Goal: Transaction & Acquisition: Purchase product/service

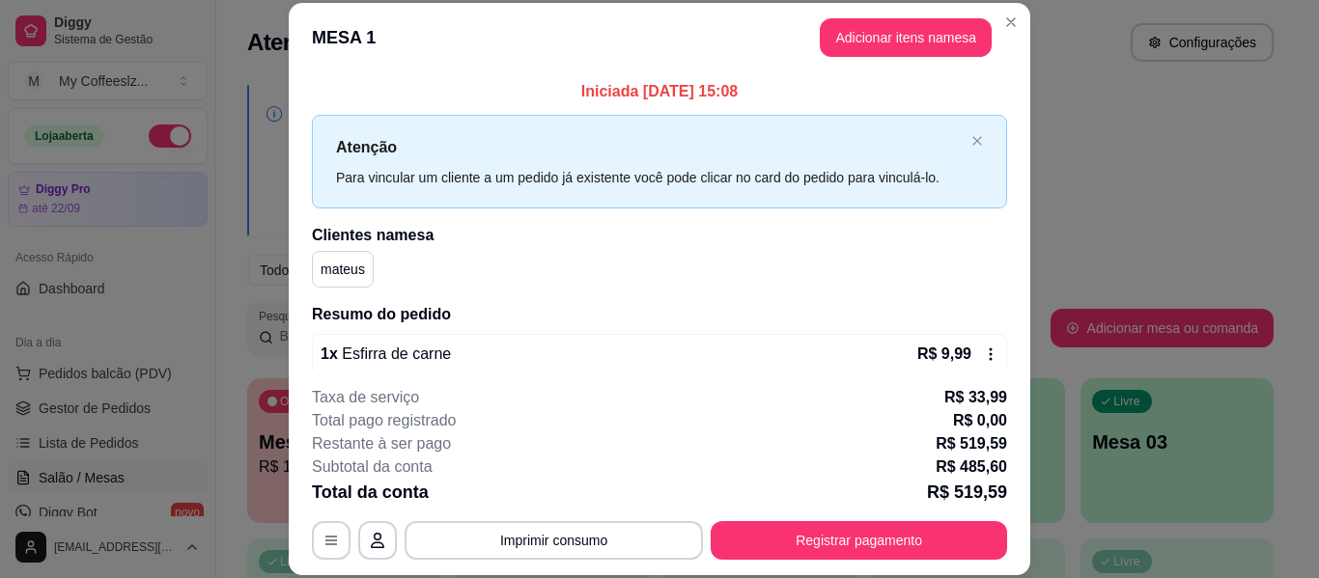
scroll to position [3127, 0]
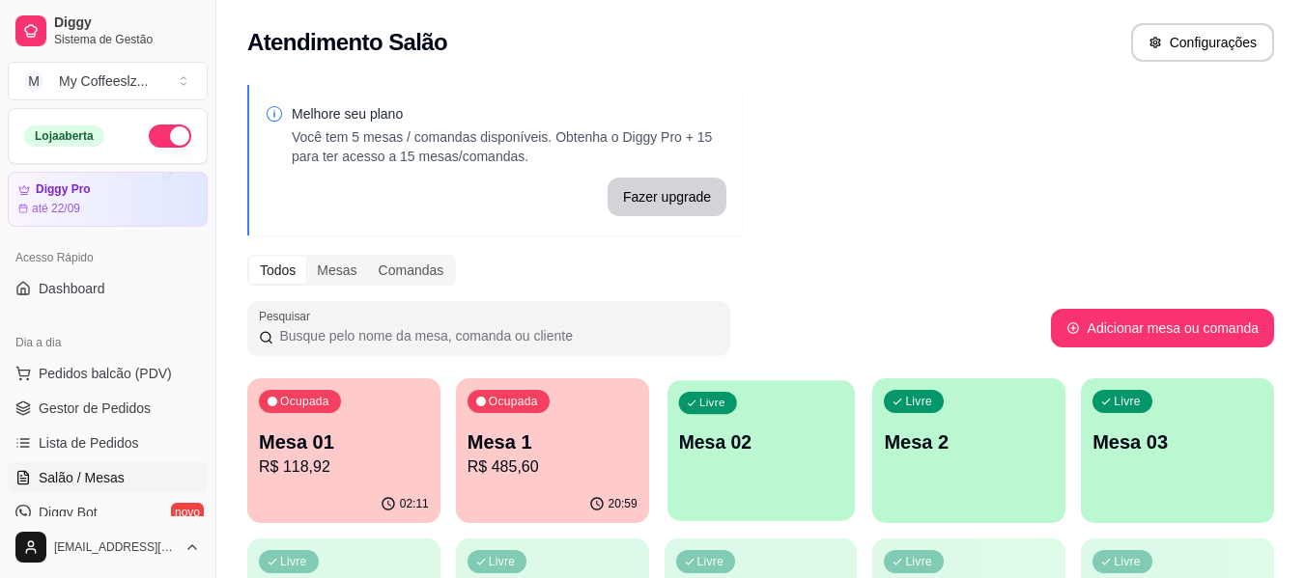
click at [783, 459] on div "Livre Mesa 02" at bounding box center [760, 439] width 187 height 118
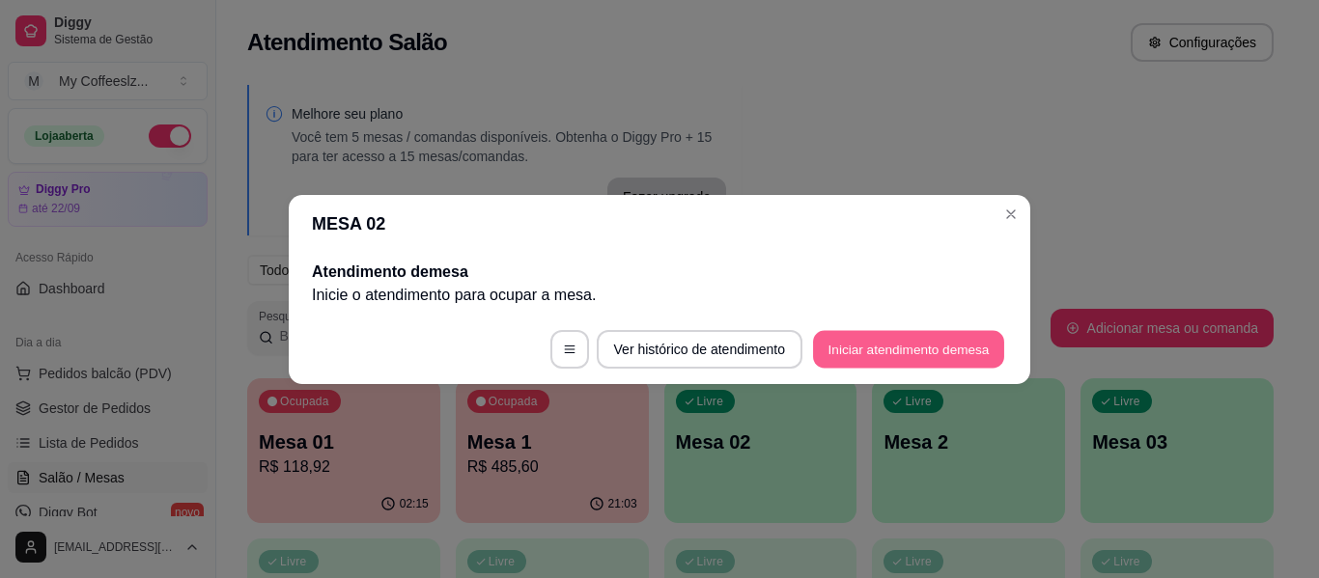
click at [873, 339] on button "Iniciar atendimento de mesa" at bounding box center [908, 349] width 191 height 38
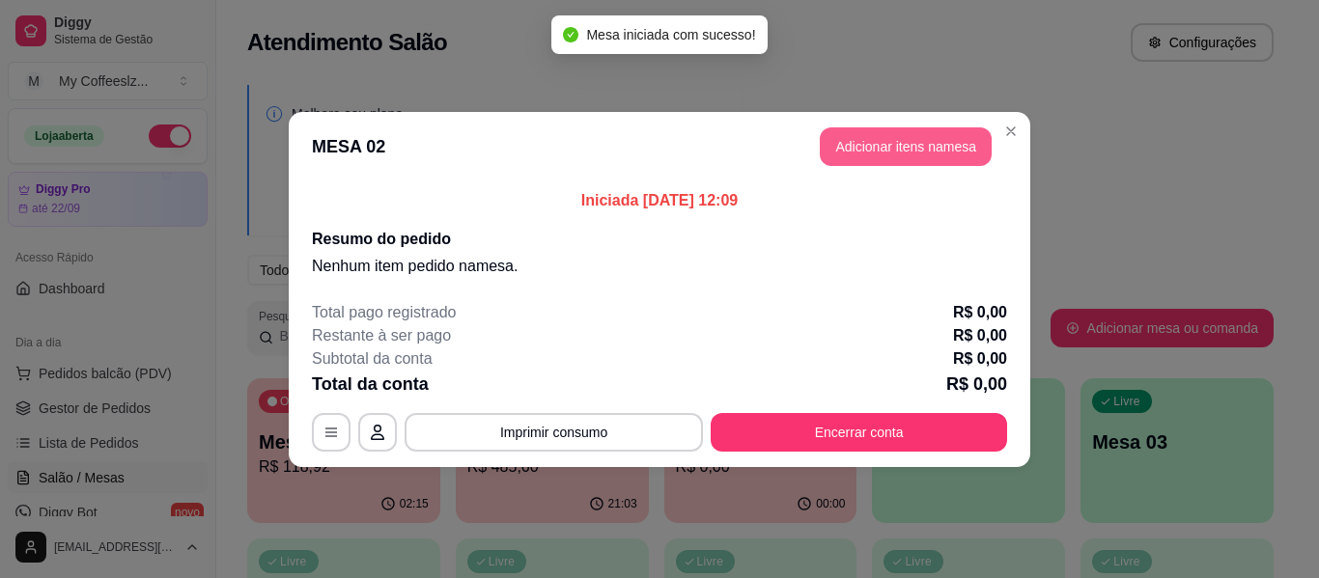
click at [856, 149] on button "Adicionar itens na mesa" at bounding box center [906, 146] width 172 height 39
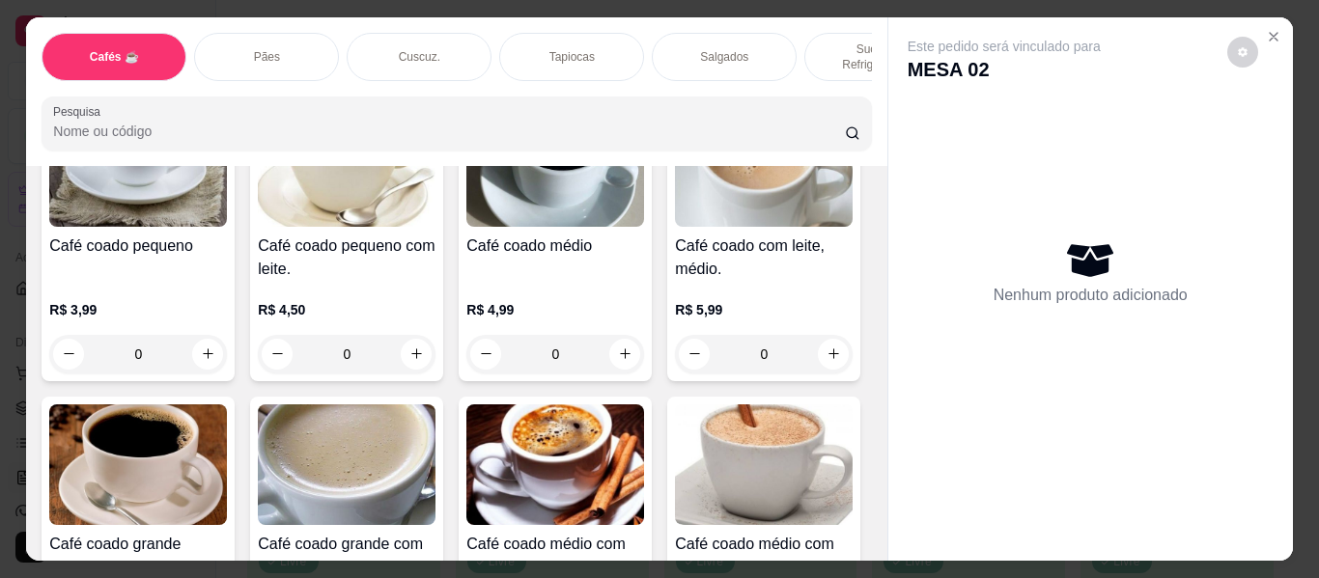
scroll to position [386, 0]
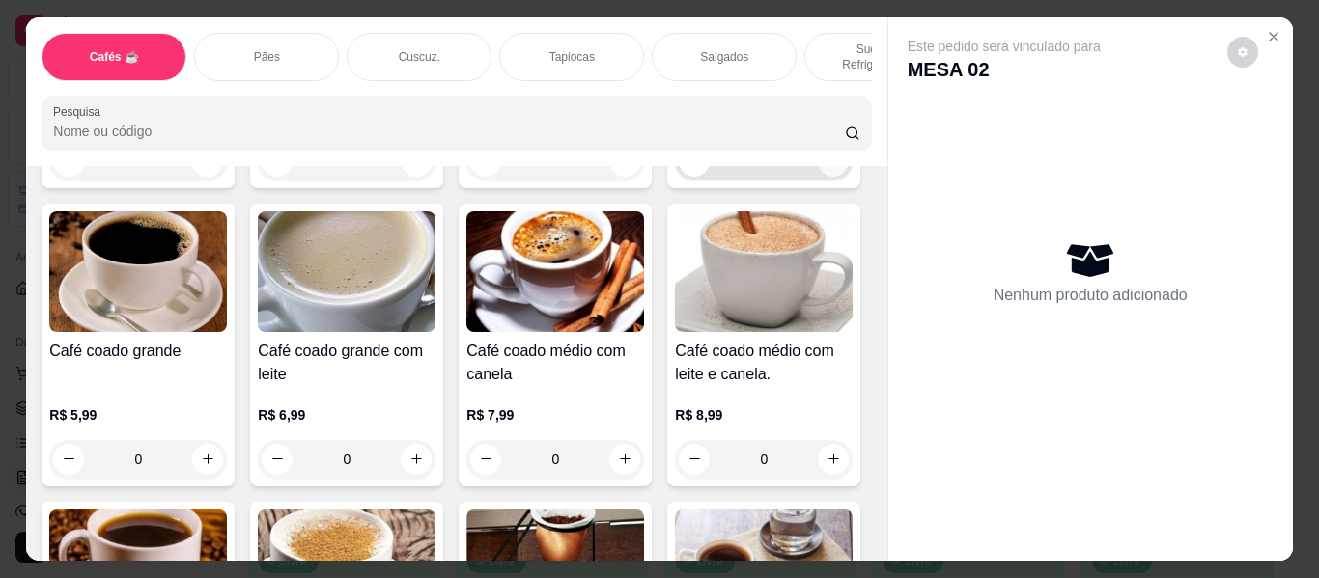
click at [827, 168] on icon "increase-product-quantity" at bounding box center [834, 161] width 14 height 14
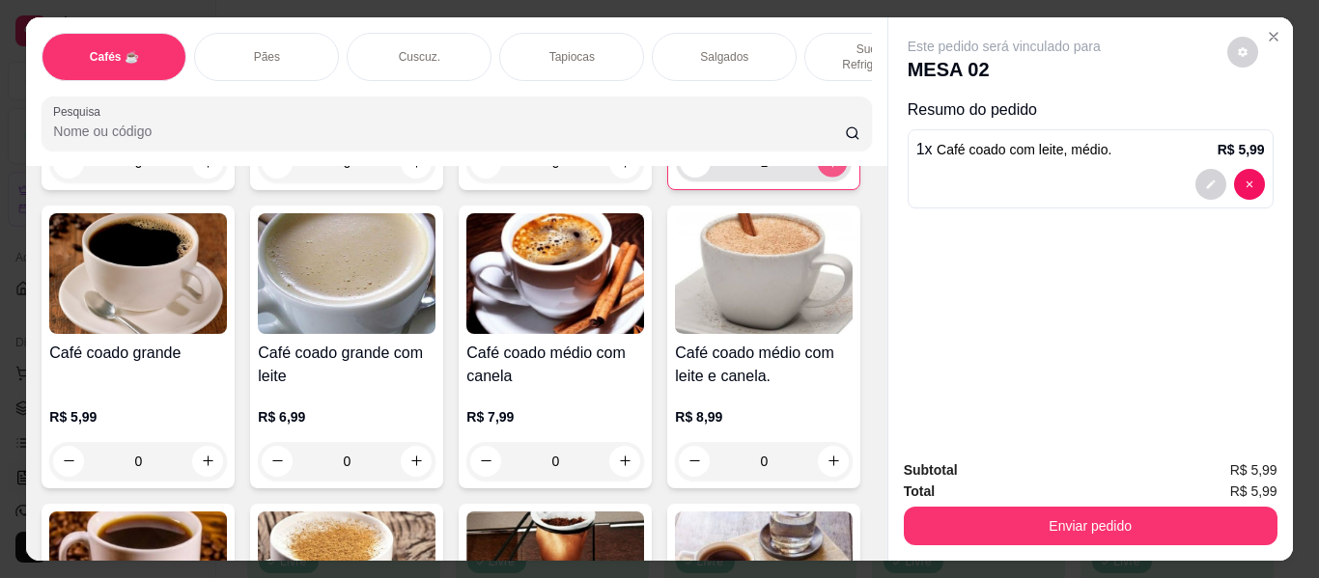
click at [826, 170] on icon "increase-product-quantity" at bounding box center [833, 162] width 14 height 14
type input "2"
click at [821, 42] on p "Sucos e Refrigerantes" at bounding box center [877, 57] width 112 height 31
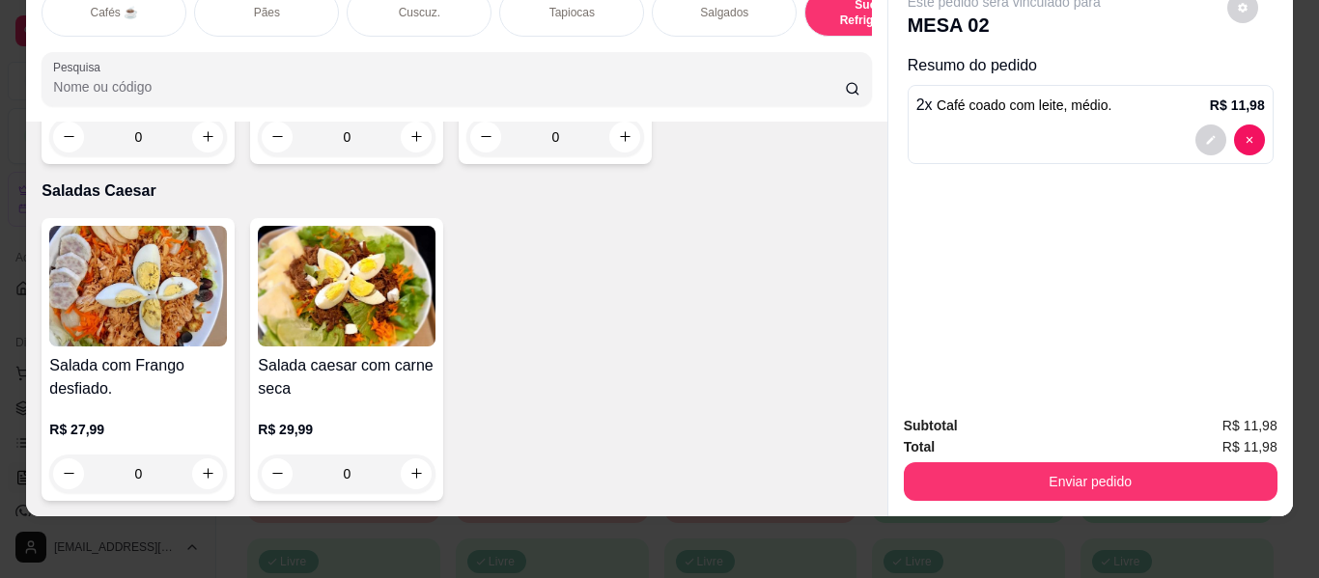
scroll to position [11133, 0]
type input "1"
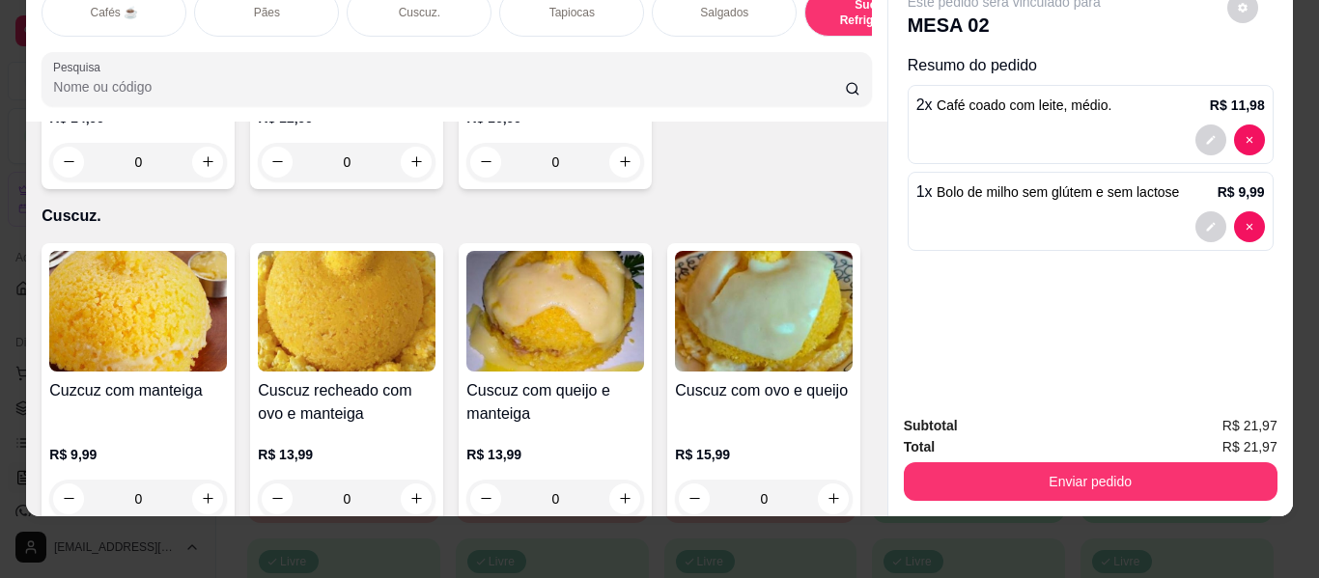
scroll to position [3698, 0]
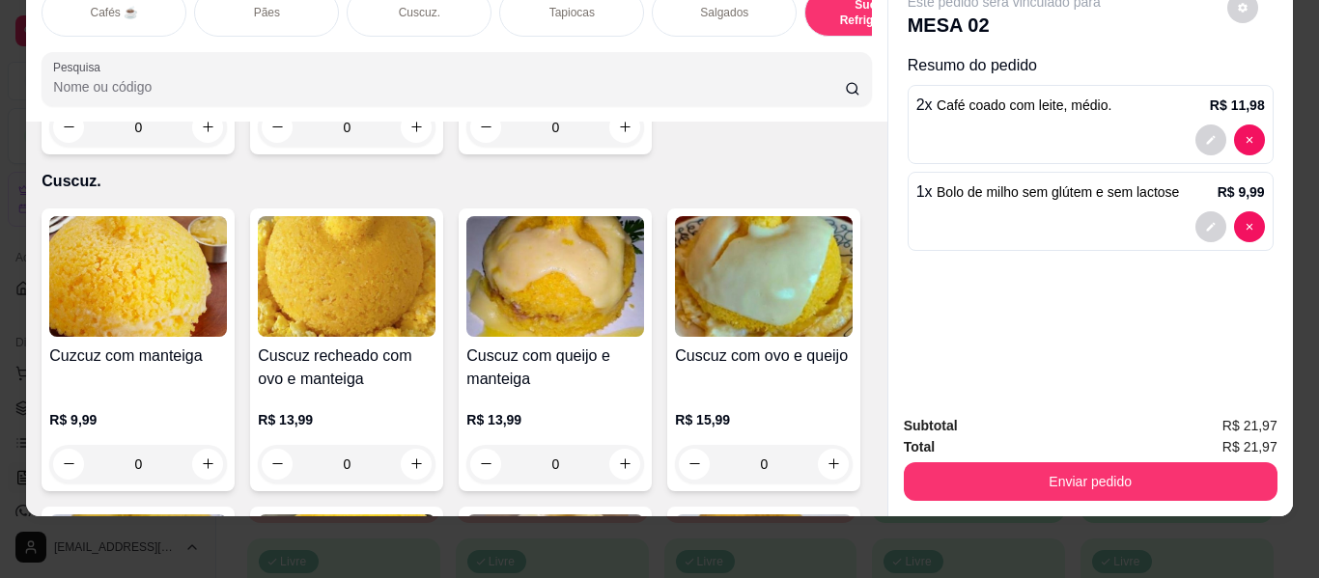
type input "1"
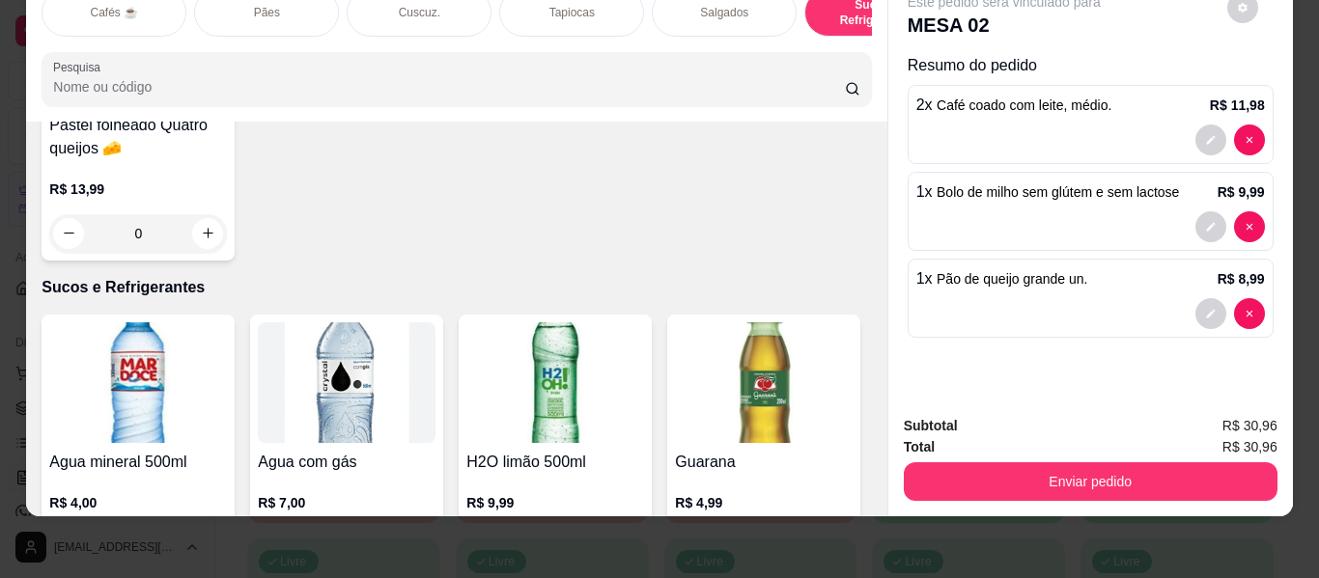
scroll to position [0, 0]
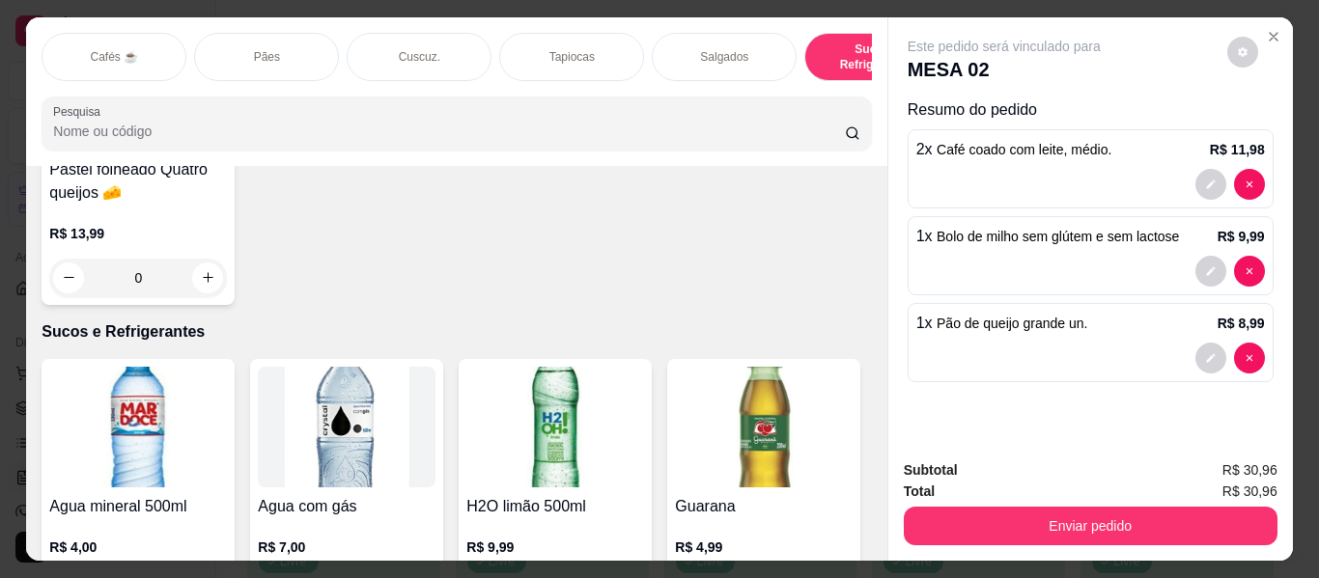
click at [702, 54] on p "Salgados" at bounding box center [724, 56] width 48 height 15
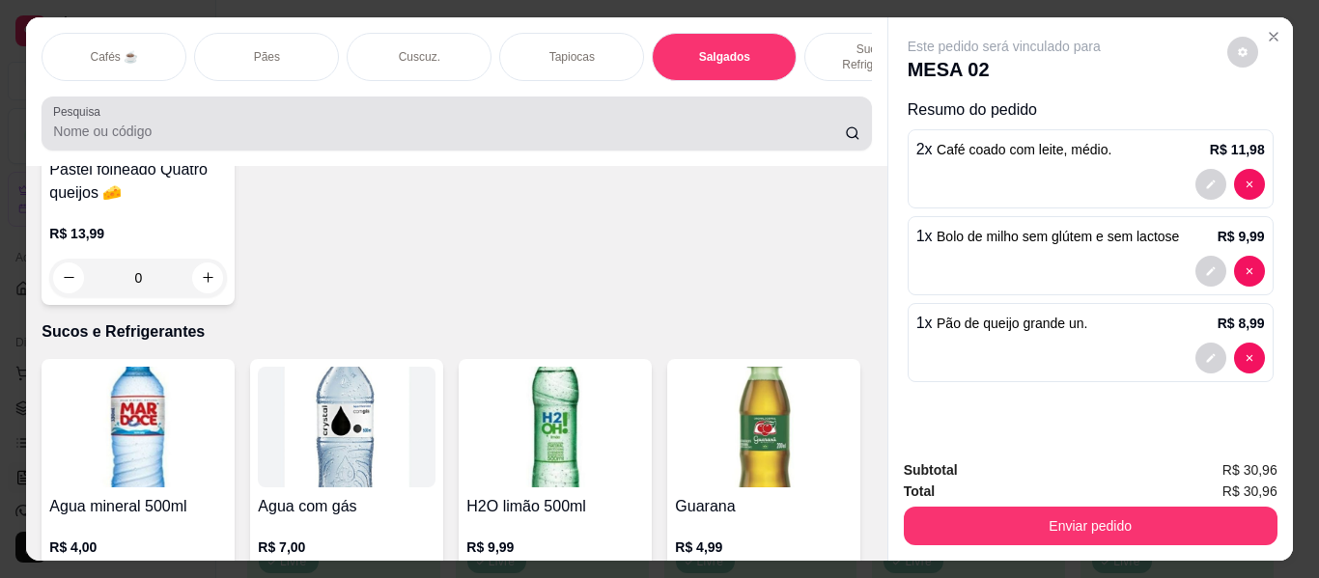
scroll to position [44, 0]
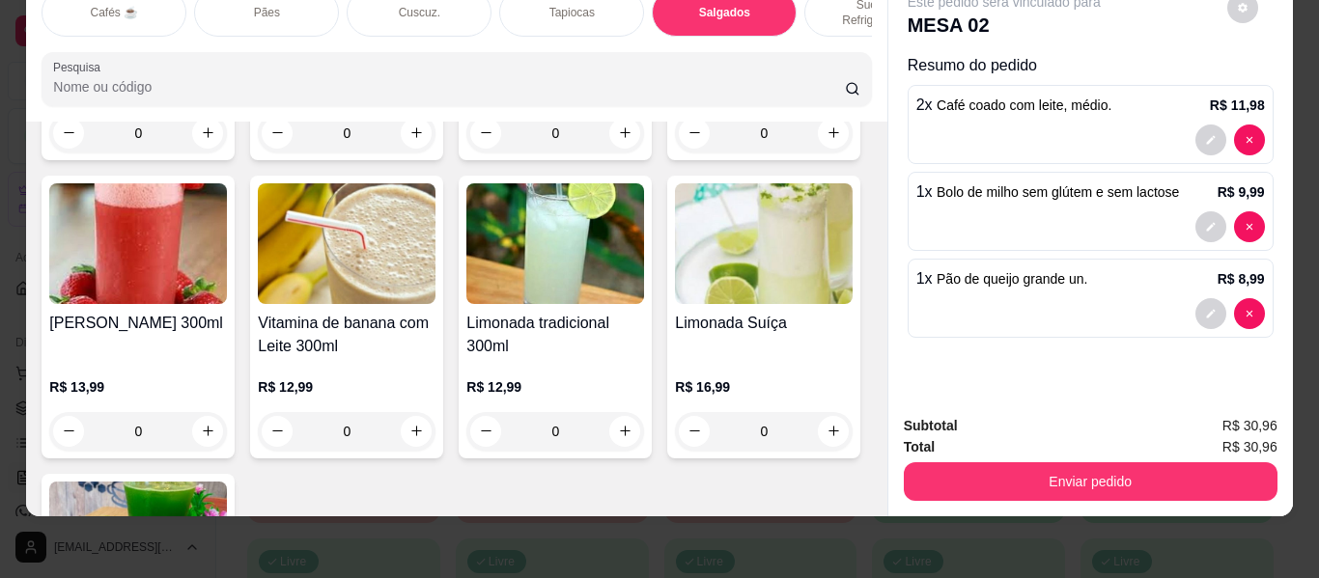
type input "1"
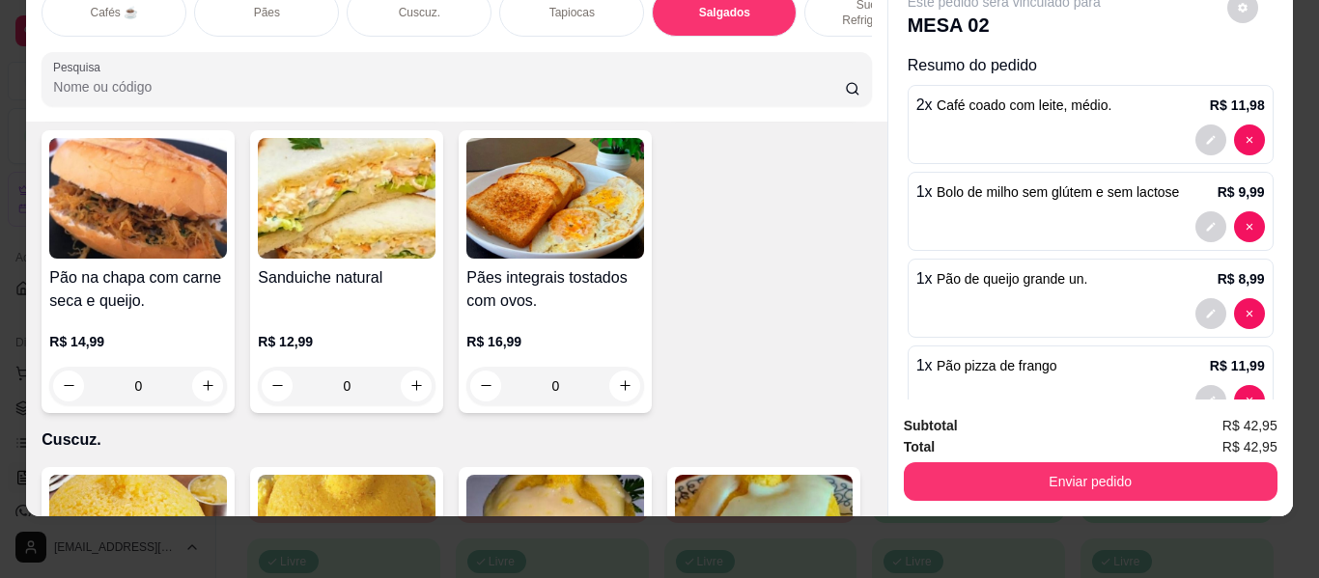
scroll to position [3633, 0]
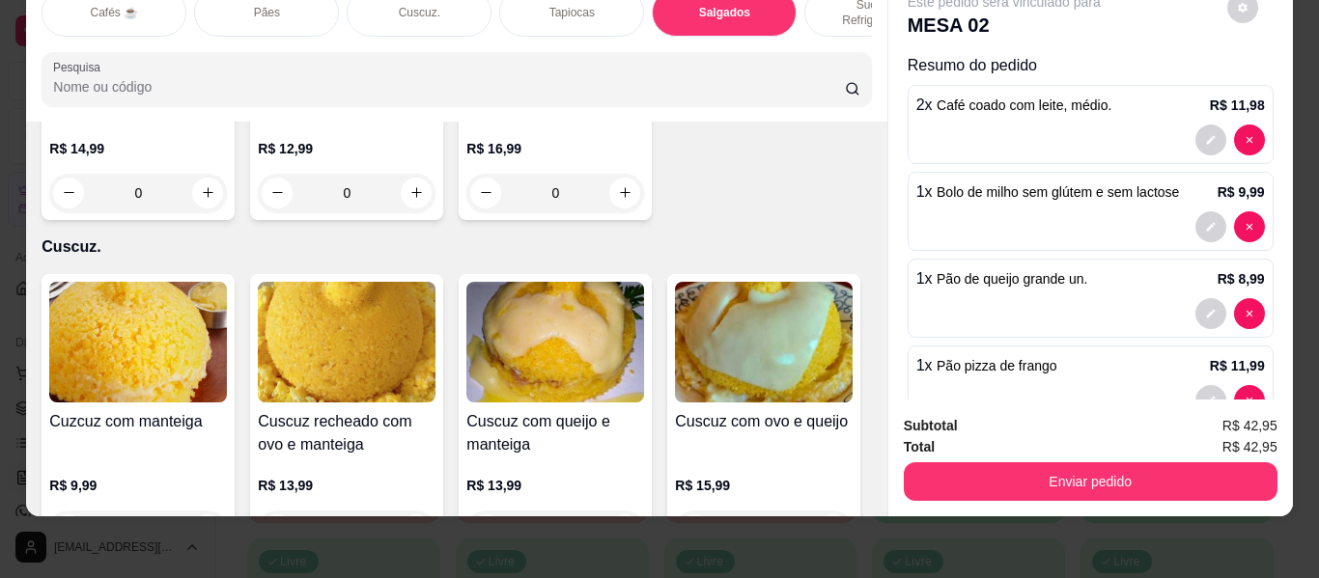
type input "2"
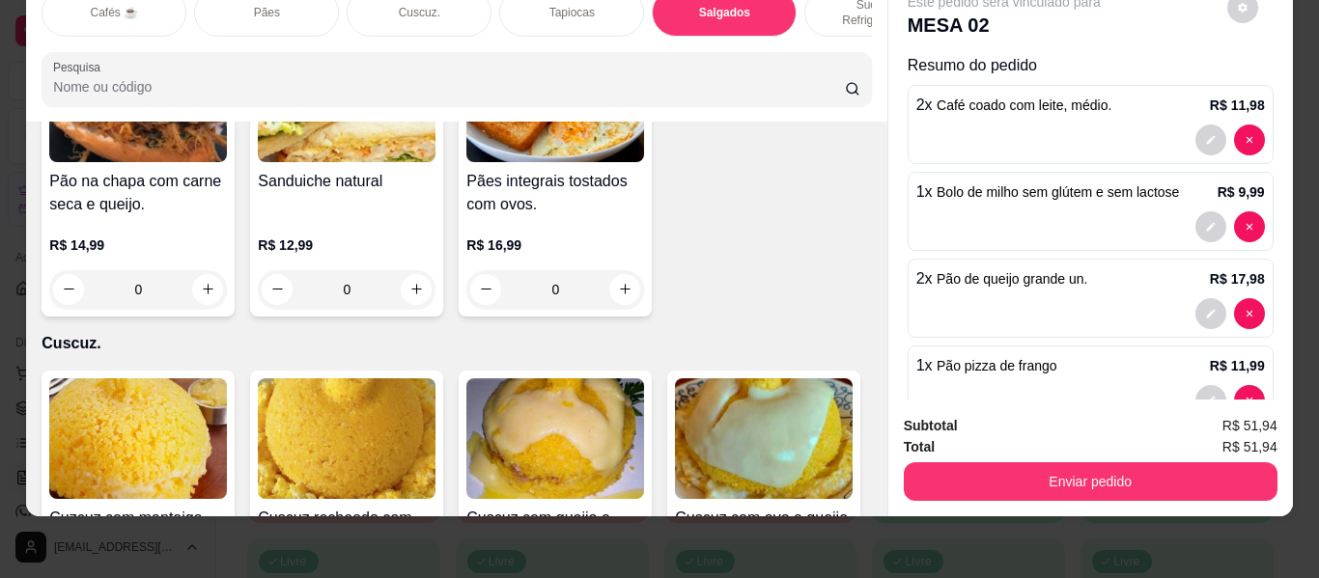
scroll to position [0, 0]
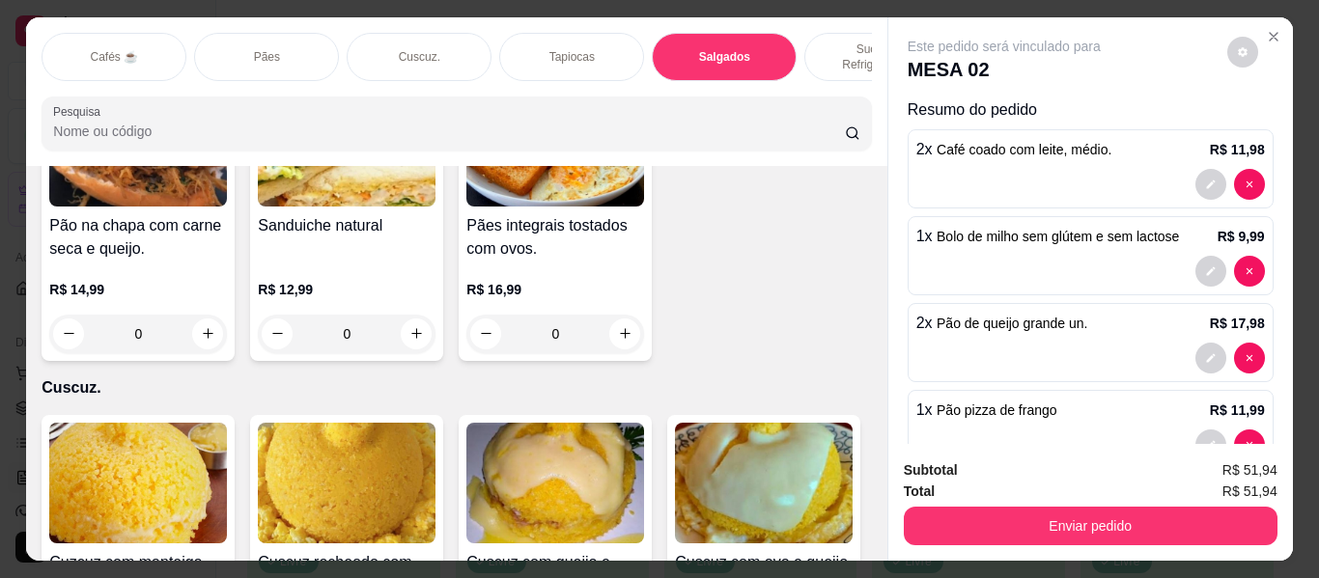
click at [704, 49] on p "Salgados" at bounding box center [724, 56] width 51 height 15
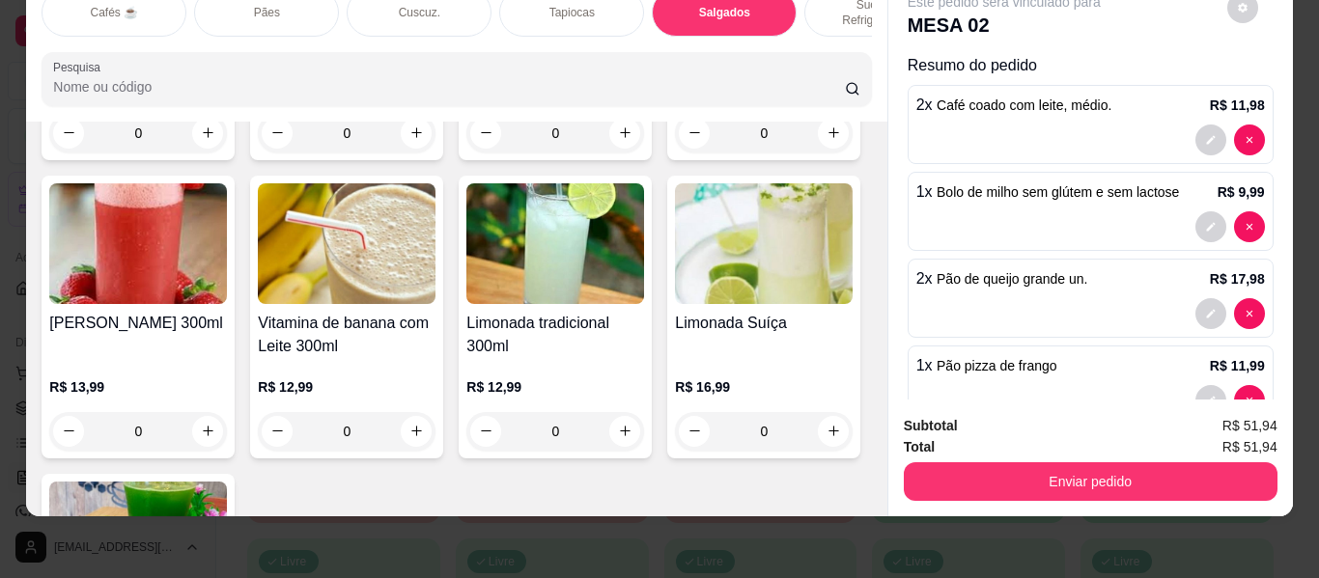
type input "2"
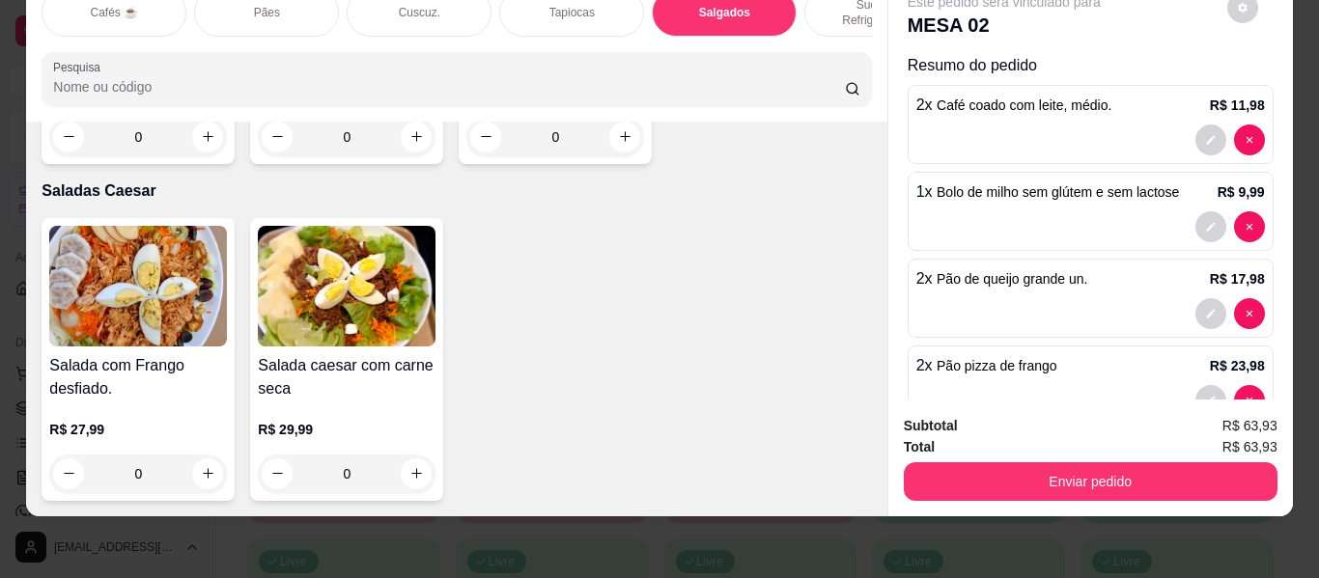
scroll to position [13469, 0]
click at [201, 466] on icon "increase-product-quantity" at bounding box center [208, 473] width 14 height 14
type input "1"
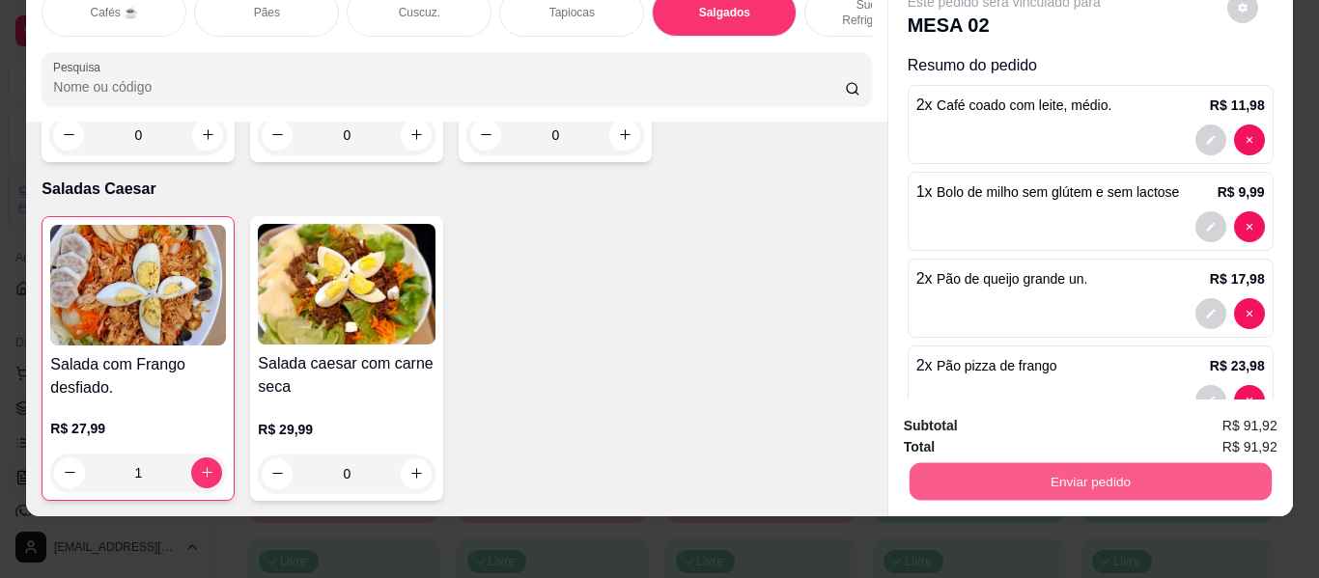
click at [947, 464] on button "Enviar pedido" at bounding box center [1090, 483] width 362 height 38
click at [732, 268] on div "Salada com Frango desfiado. R$ 27,99 1 Salada caesar com carne seca R$ 29,99 0" at bounding box center [456, 358] width 829 height 285
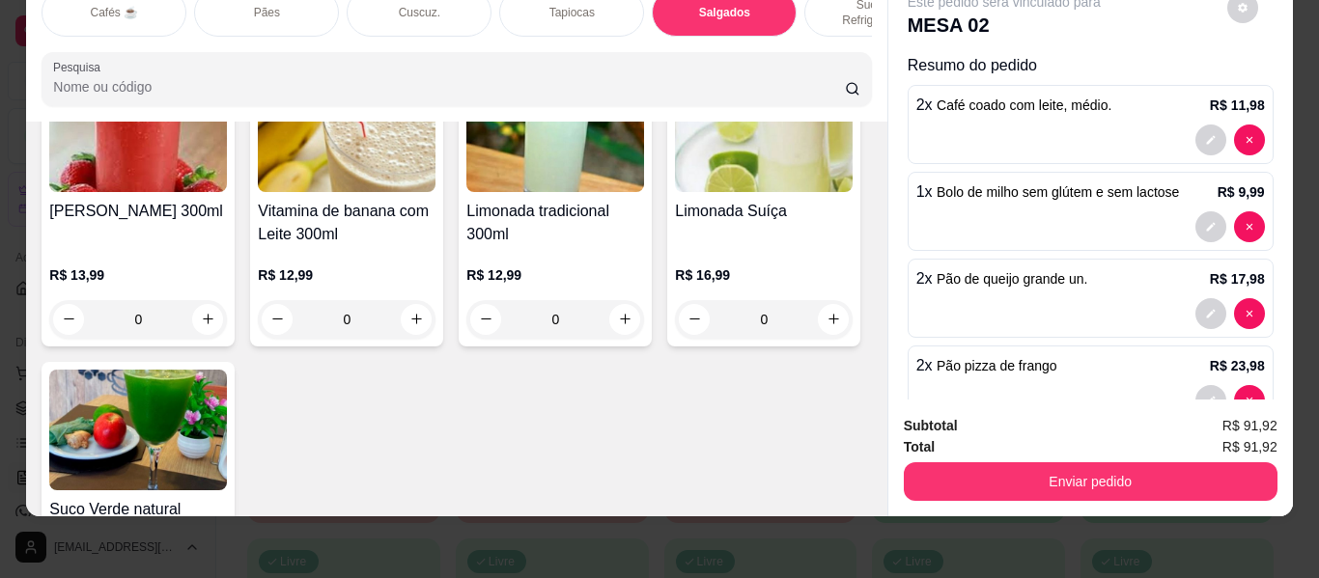
scroll to position [8061, 0]
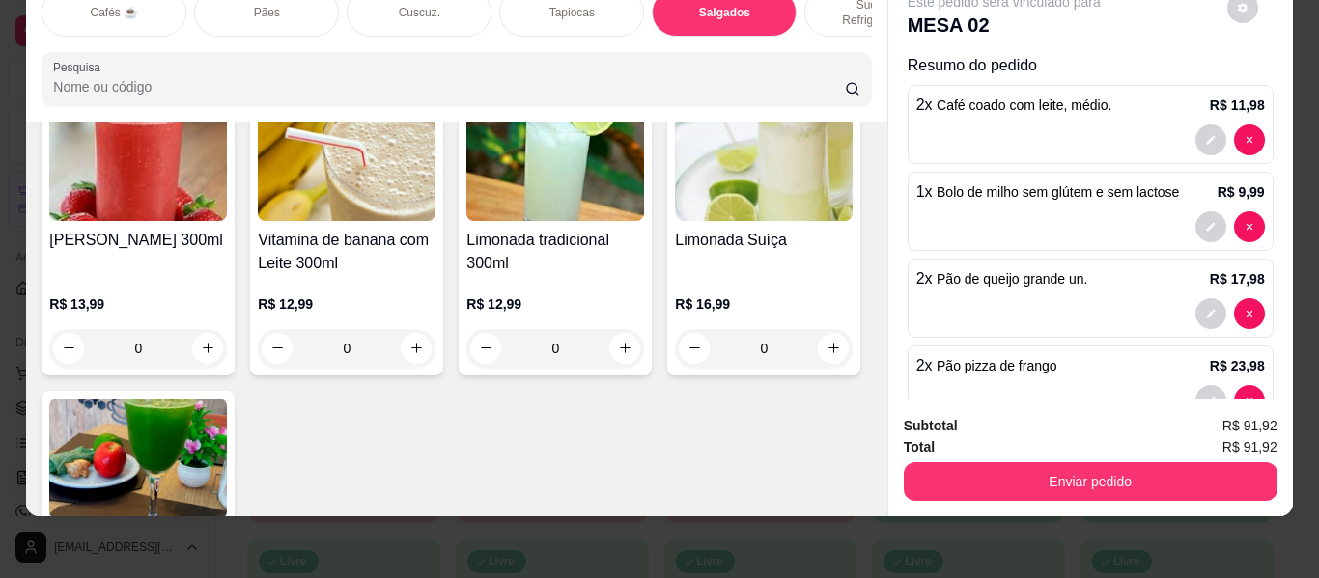
type input "1"
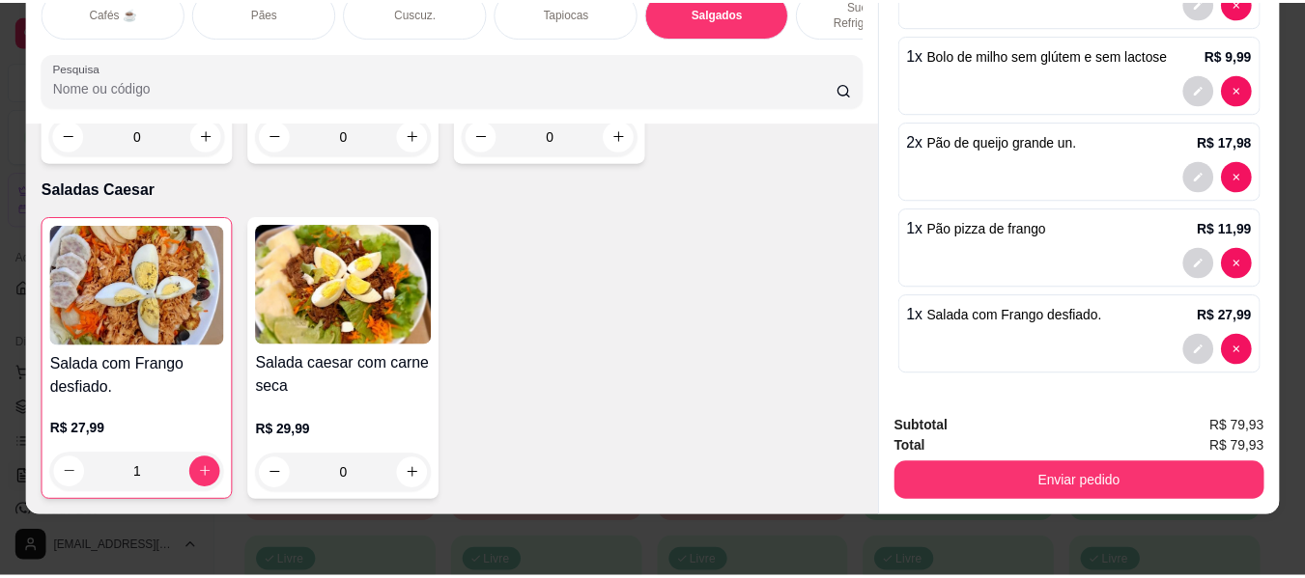
scroll to position [0, 0]
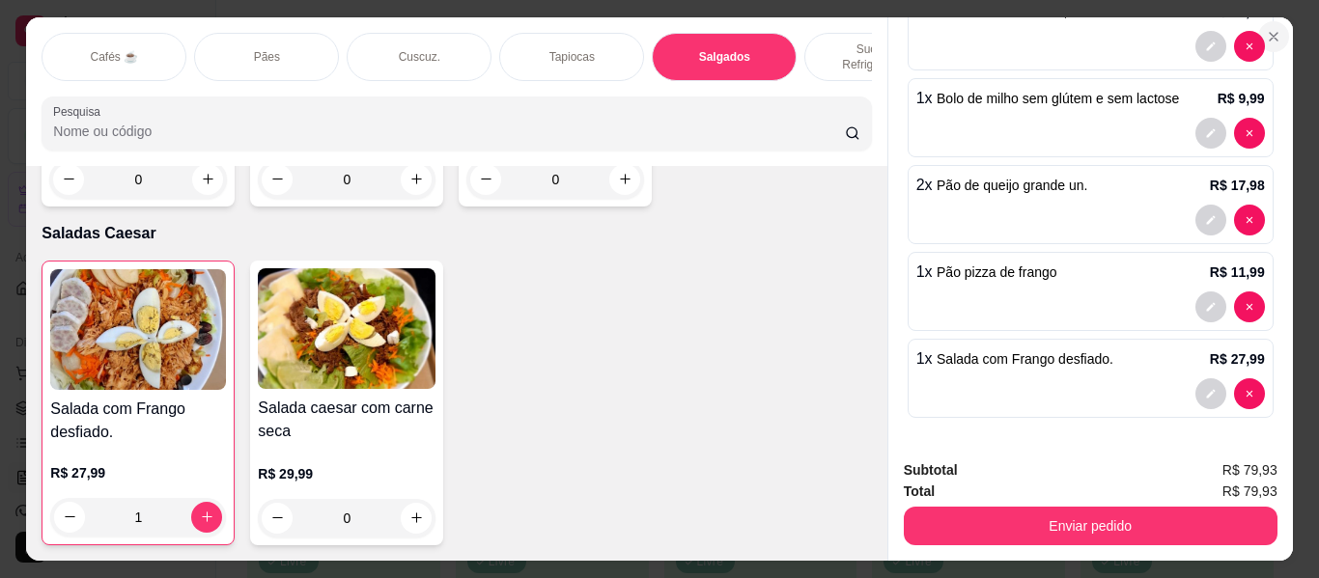
click at [1258, 26] on button "Close" at bounding box center [1273, 36] width 31 height 31
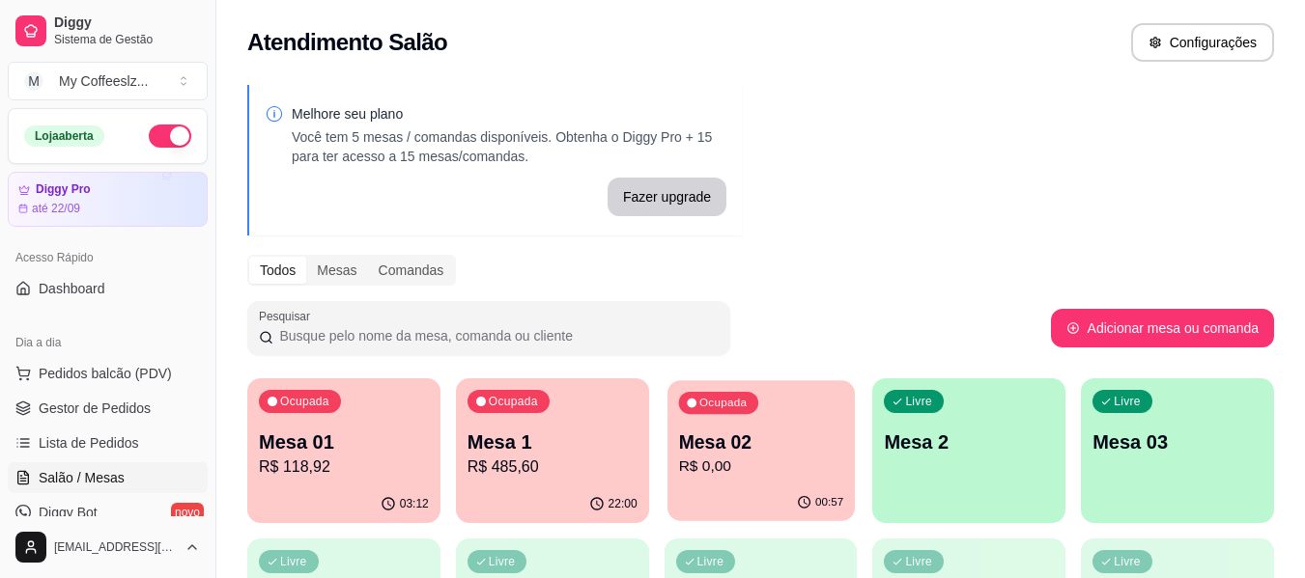
click at [763, 478] on p "R$ 0,00" at bounding box center [760, 467] width 165 height 22
click at [530, 37] on div "Atendimento Salão Configurações" at bounding box center [760, 42] width 1026 height 39
